Goal: Task Accomplishment & Management: Complete application form

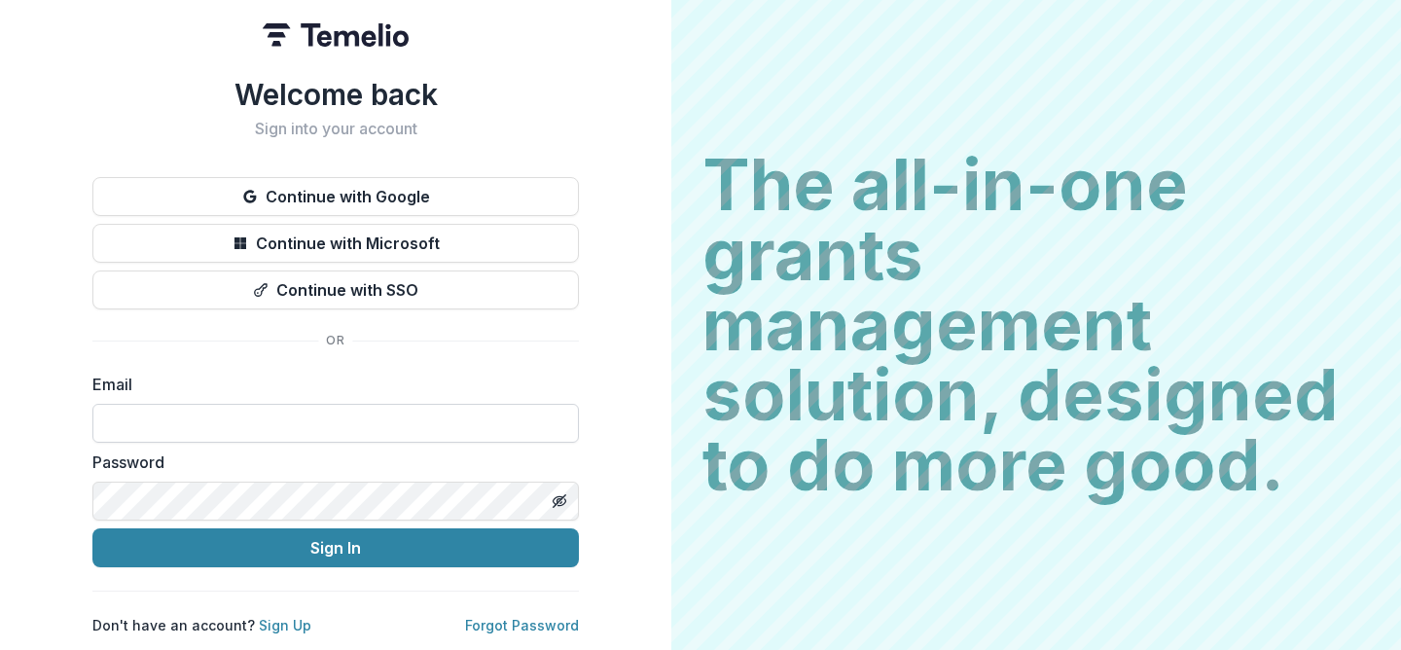
click at [369, 413] on input at bounding box center [335, 423] width 486 height 39
paste input "**********"
type input "**********"
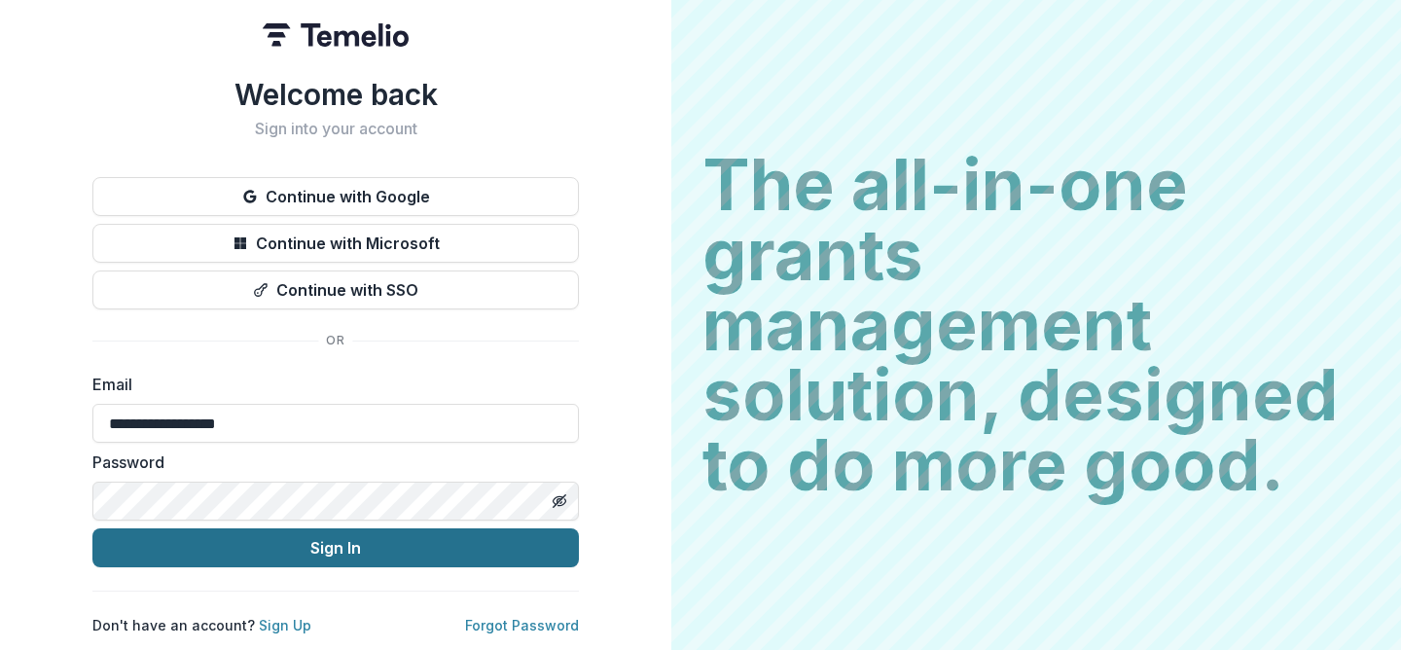
click at [315, 528] on button "Sign In" at bounding box center [335, 547] width 486 height 39
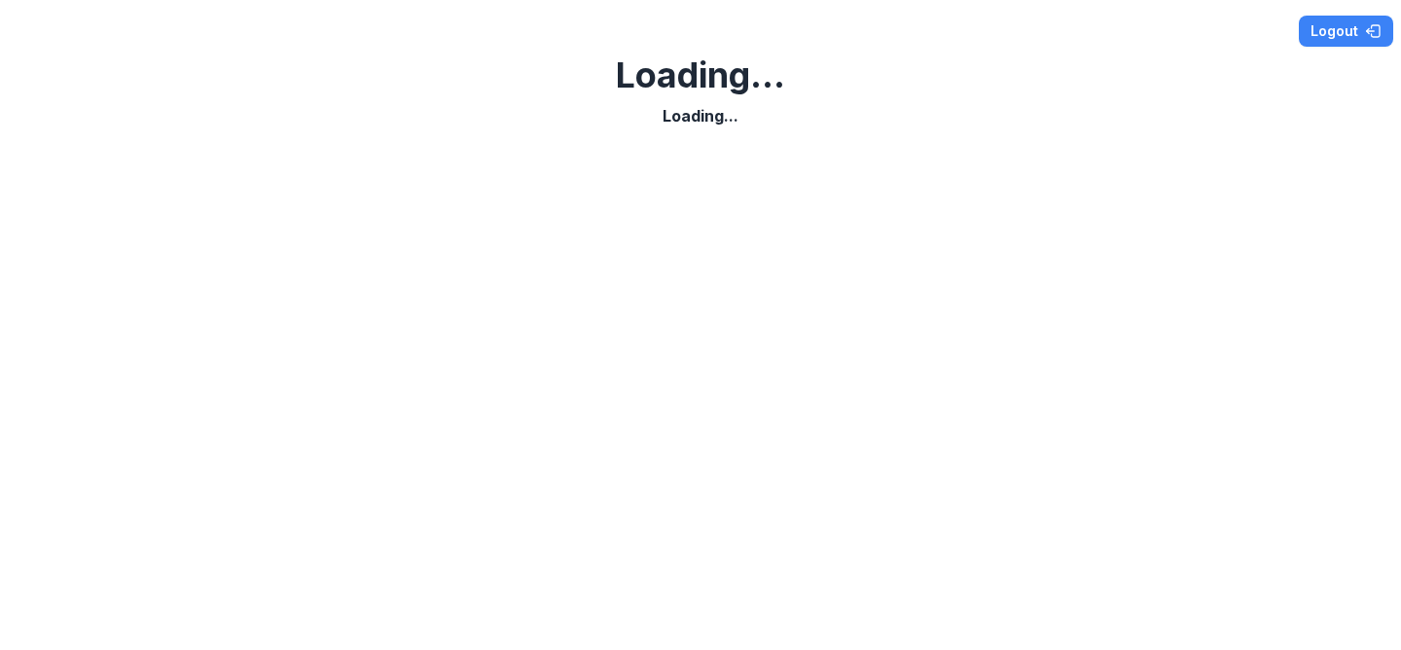
click at [1047, 266] on div at bounding box center [700, 384] width 1385 height 499
click at [471, 210] on div "Logout Loading... Loading... Loading..." at bounding box center [700, 325] width 1401 height 650
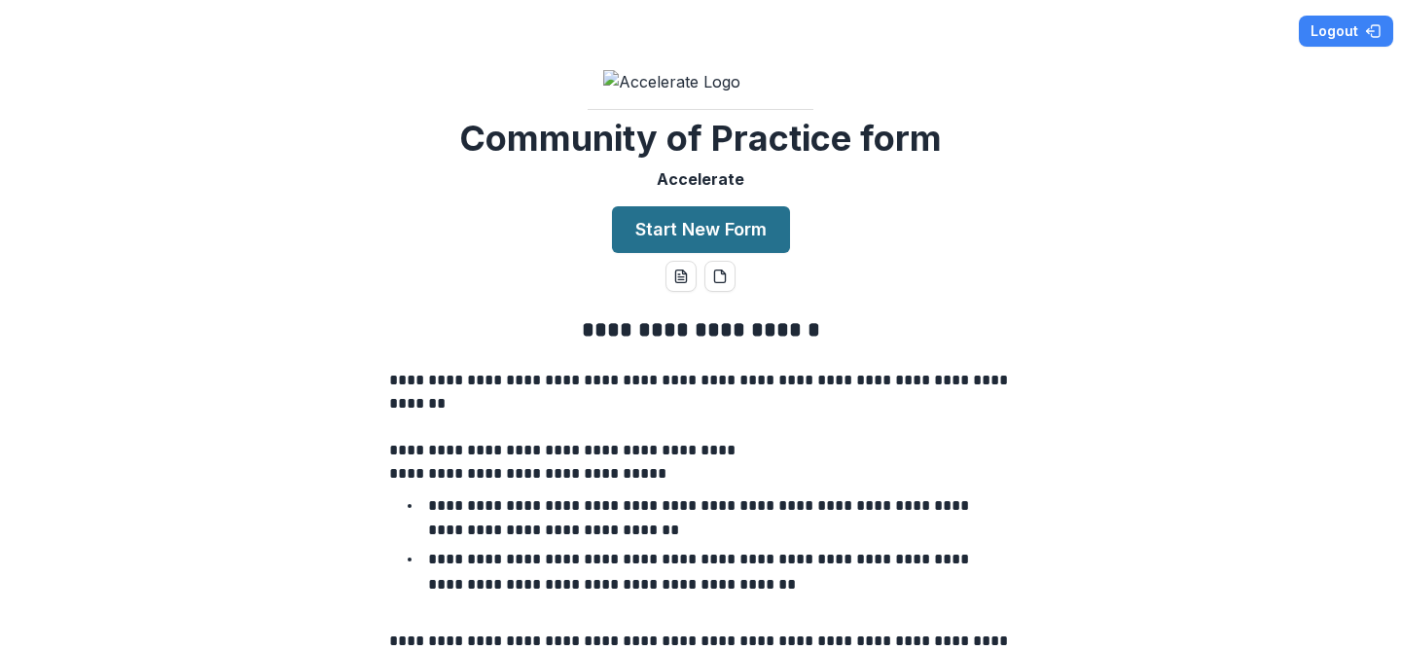
click at [729, 253] on button "Start New Form" at bounding box center [701, 229] width 178 height 47
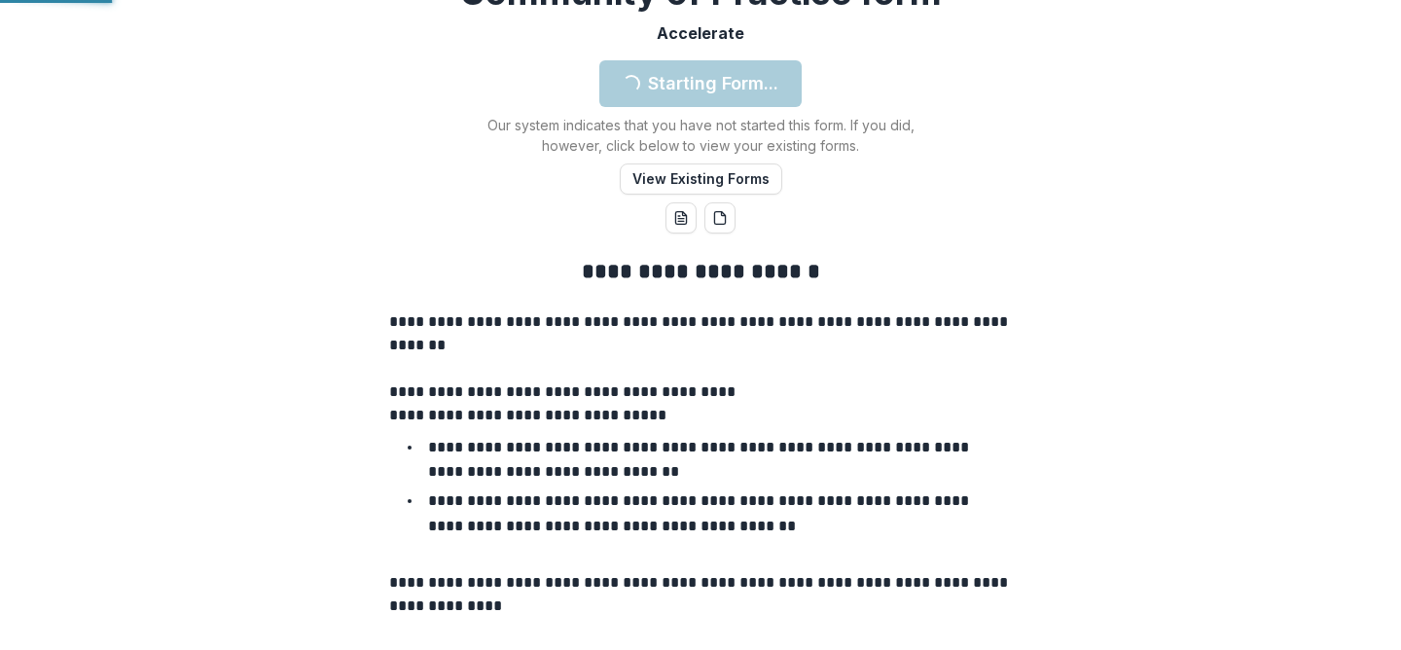
scroll to position [155, 0]
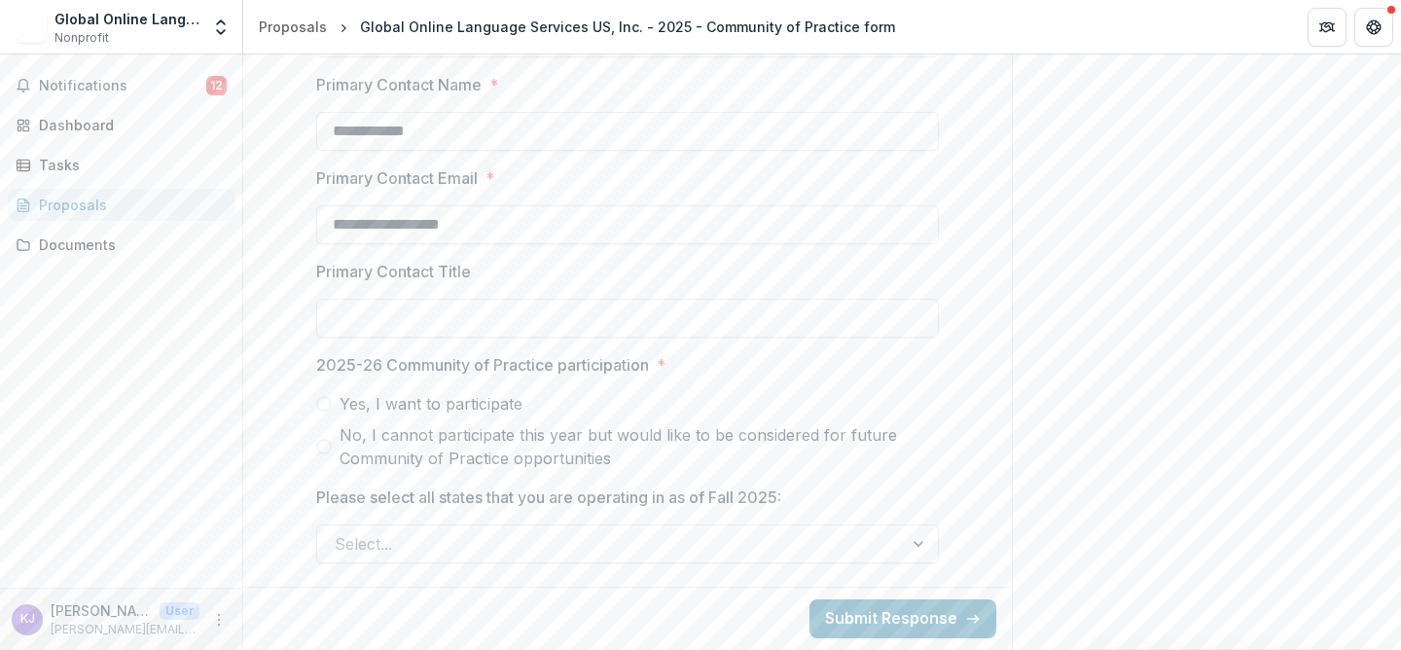
scroll to position [983, 0]
click at [611, 300] on input "Primary Contact Title" at bounding box center [627, 318] width 622 height 39
click at [327, 413] on label "Yes, I want to participate" at bounding box center [627, 403] width 622 height 23
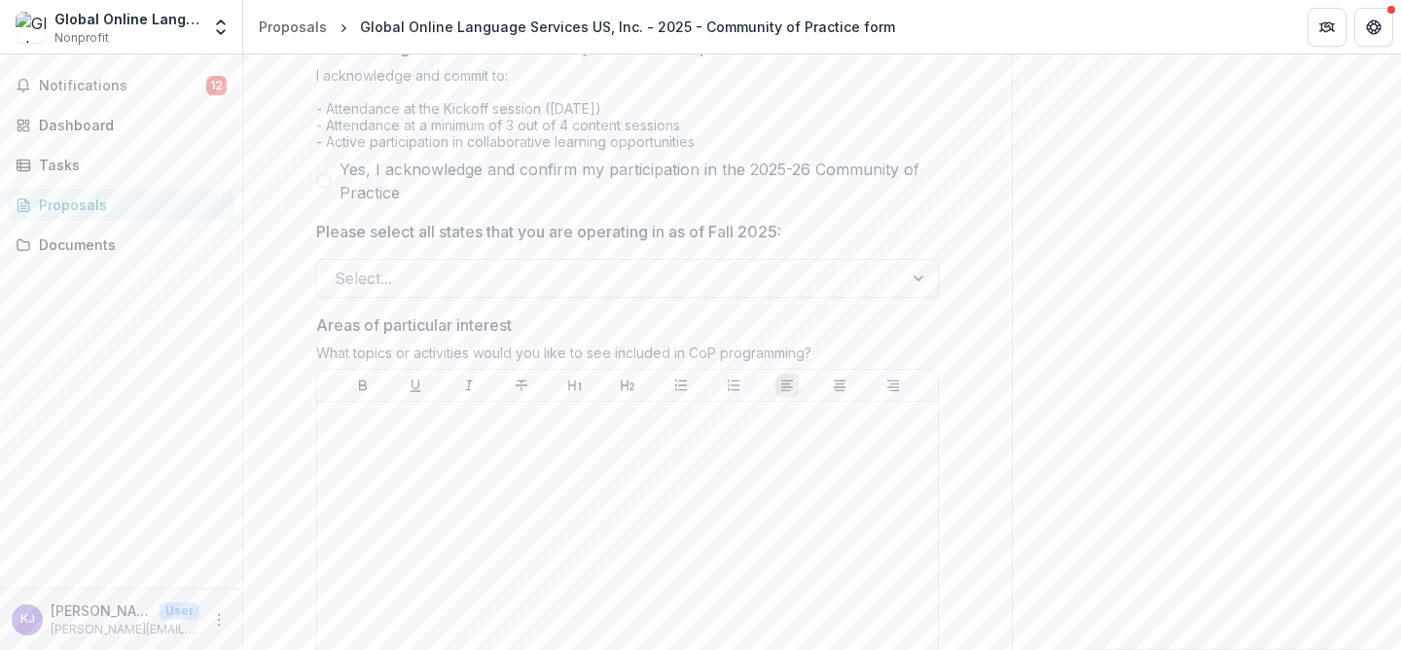
scroll to position [1296, 0]
click at [321, 191] on span at bounding box center [324, 183] width 16 height 16
click at [440, 294] on div at bounding box center [610, 280] width 551 height 27
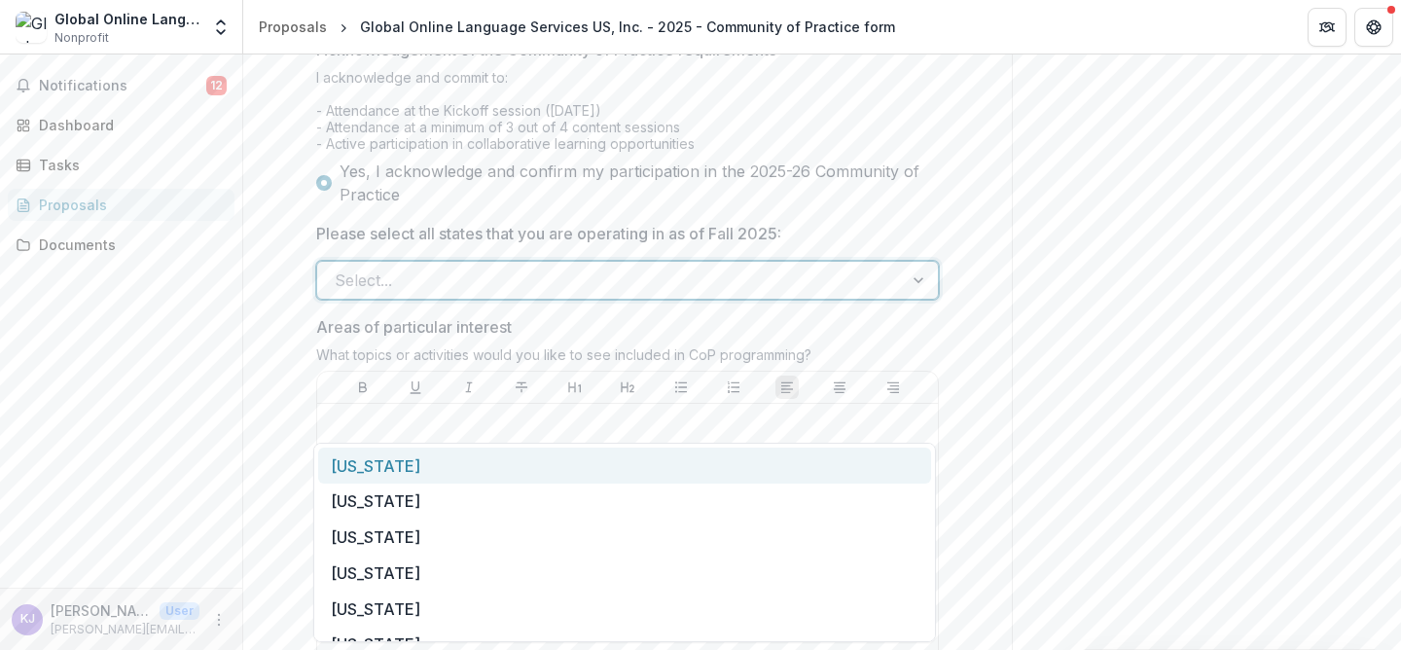
click at [193, 471] on div "Notifications 12 Dashboard Tasks Proposals Documents" at bounding box center [121, 320] width 242 height 533
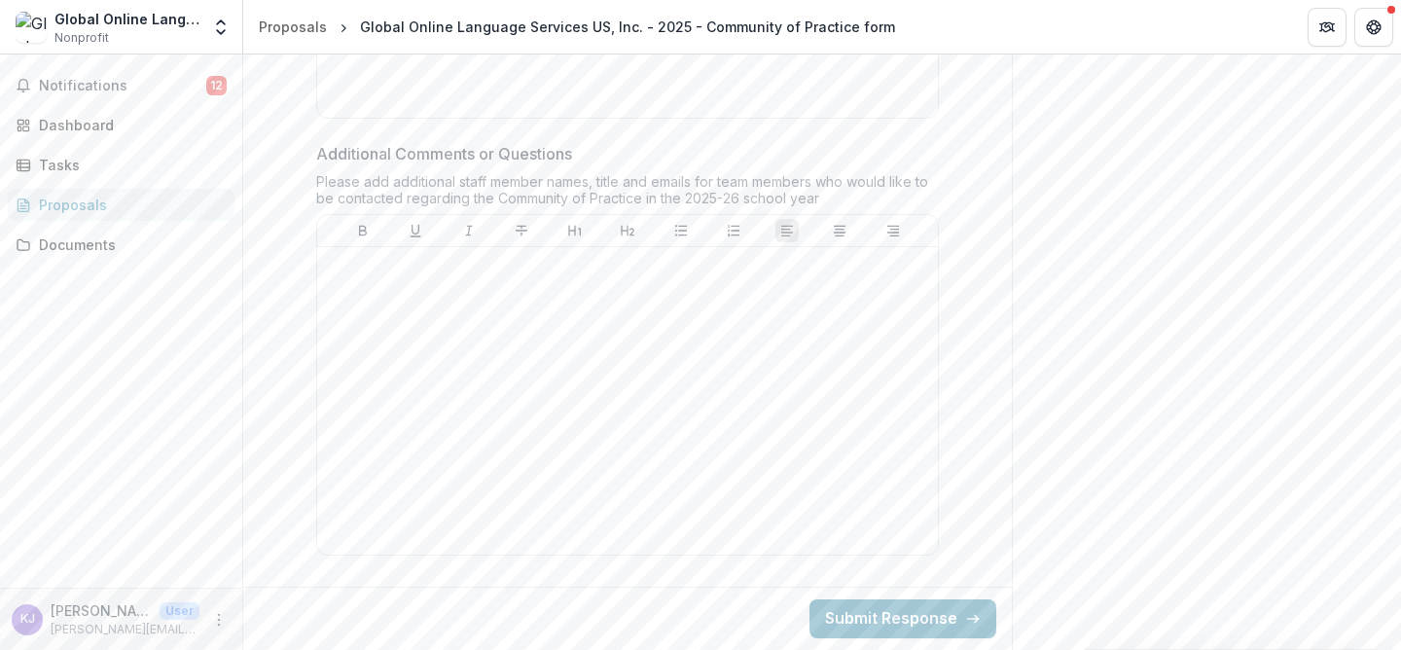
scroll to position [2024, 0]
click at [870, 610] on button "Submit Response" at bounding box center [902, 618] width 187 height 39
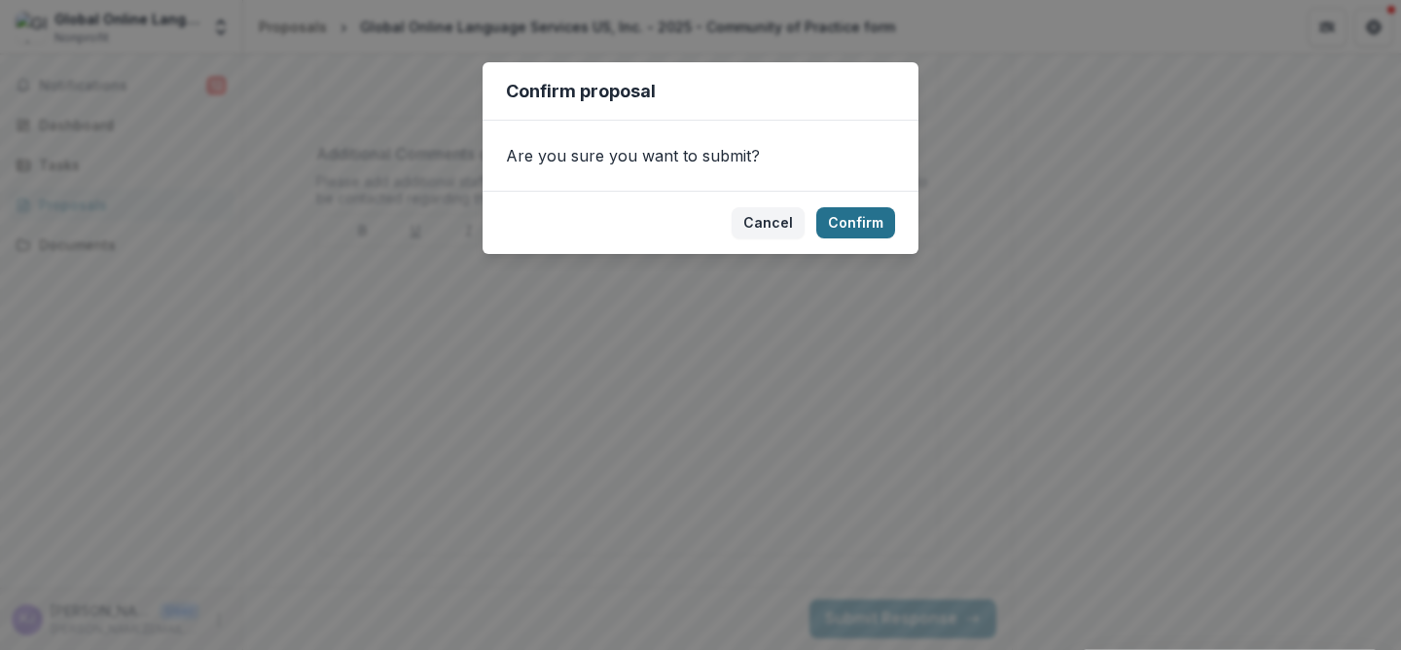
click at [854, 218] on button "Confirm" at bounding box center [855, 222] width 79 height 31
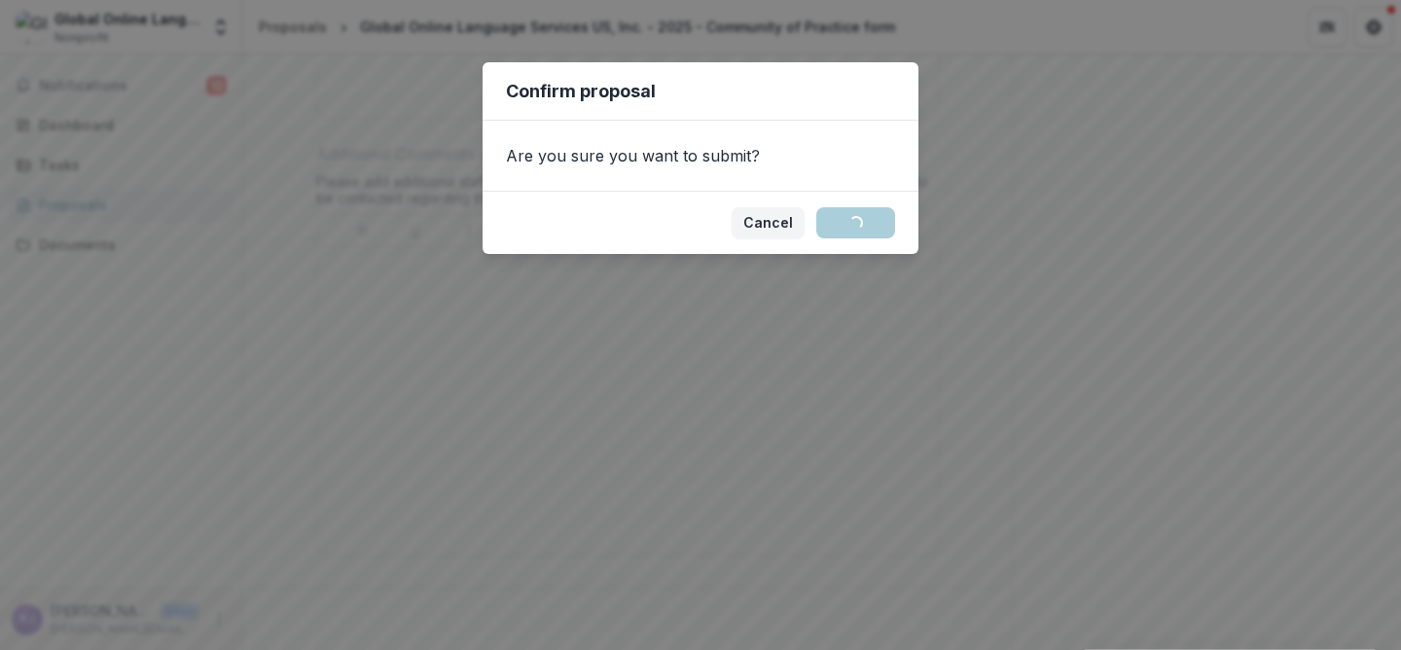
scroll to position [234, 0]
